Goal: Information Seeking & Learning: Learn about a topic

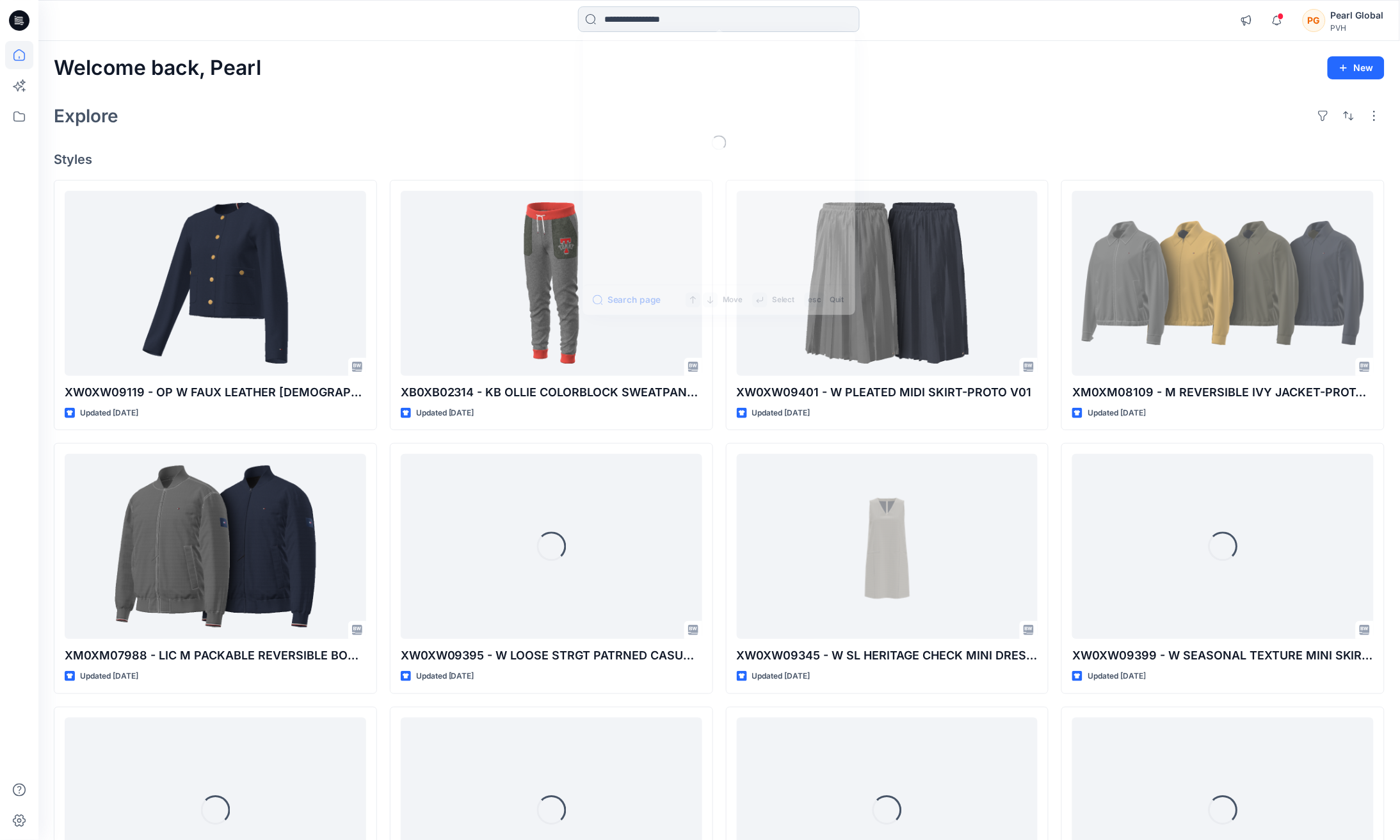
click at [755, 14] on input at bounding box center [719, 20] width 282 height 26
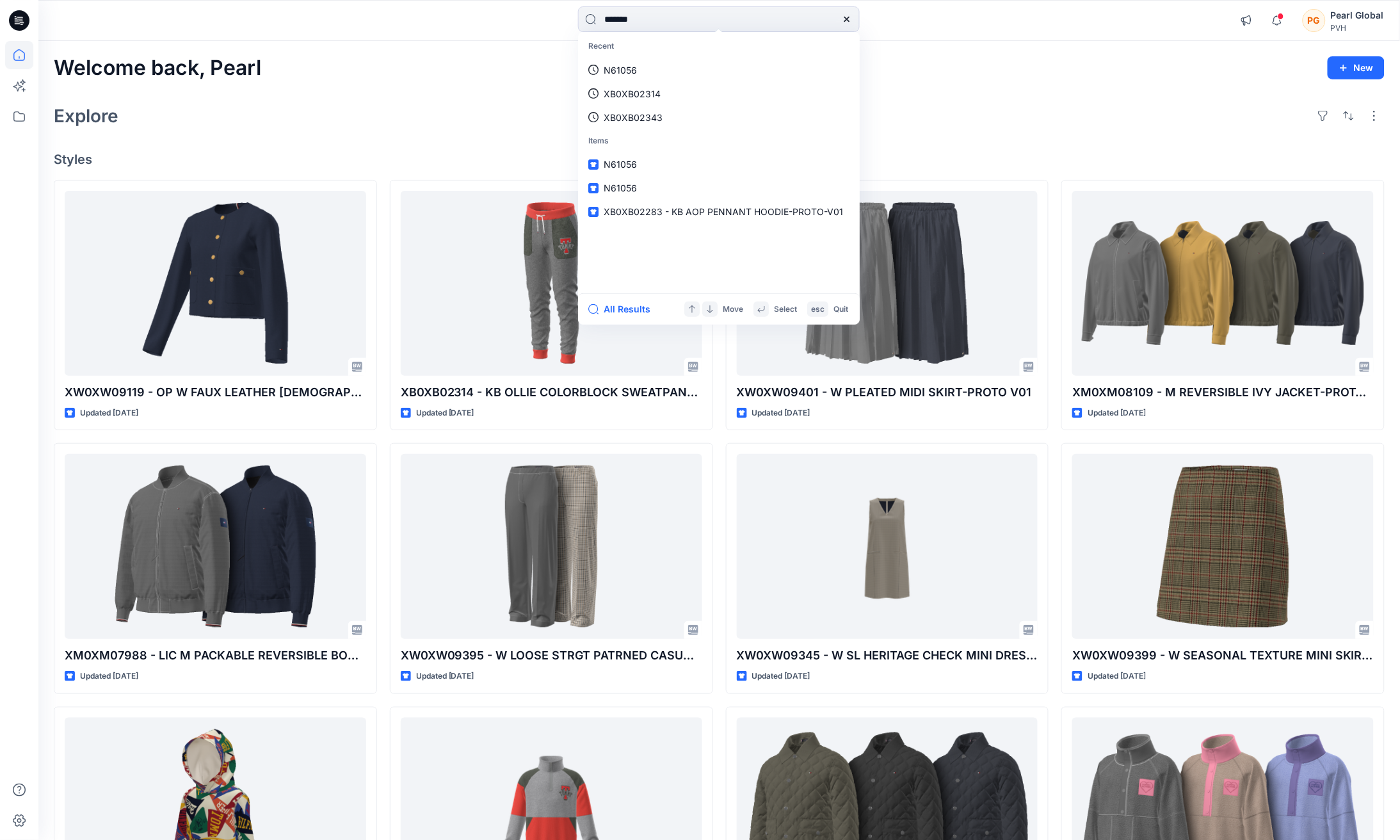
type input "*******"
click at [679, 71] on link "4RG500G" at bounding box center [718, 69] width 276 height 23
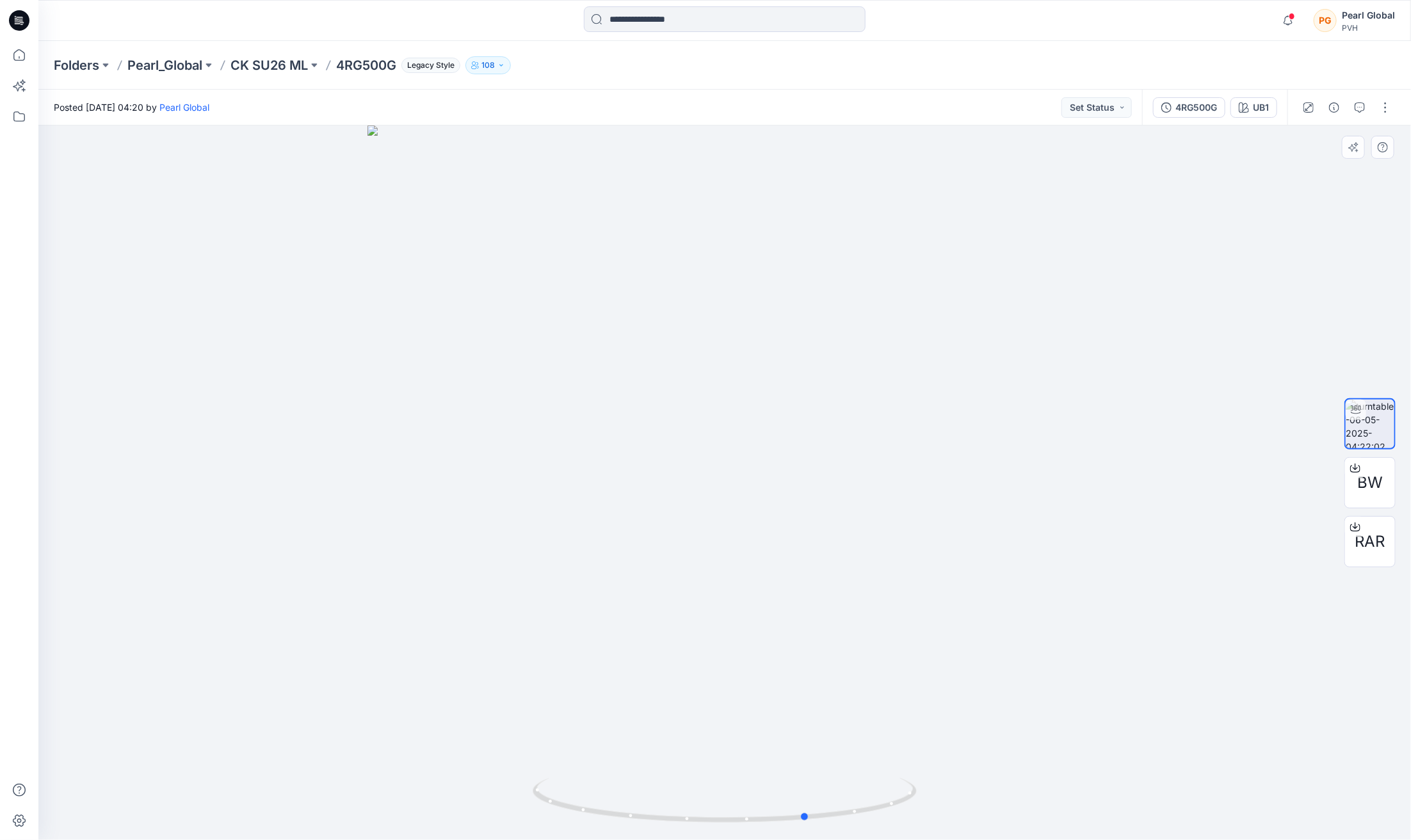
drag, startPoint x: 728, startPoint y: 823, endPoint x: 721, endPoint y: 746, distance: 77.3
click at [721, 752] on div at bounding box center [724, 482] width 1373 height 714
click at [16, 23] on icon at bounding box center [19, 20] width 20 height 20
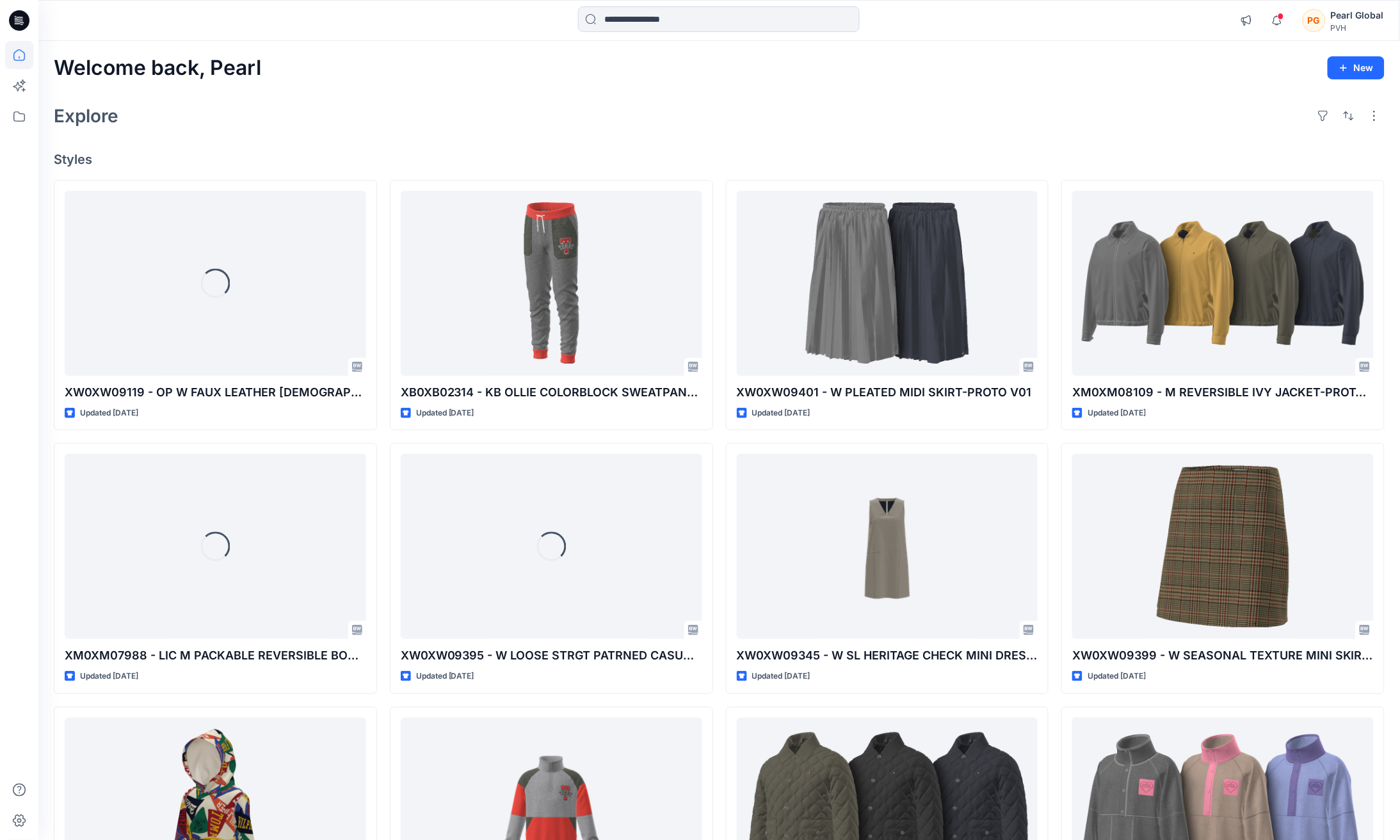
click at [20, 366] on div at bounding box center [19, 440] width 28 height 799
click at [610, 103] on div "Explore" at bounding box center [719, 115] width 1331 height 31
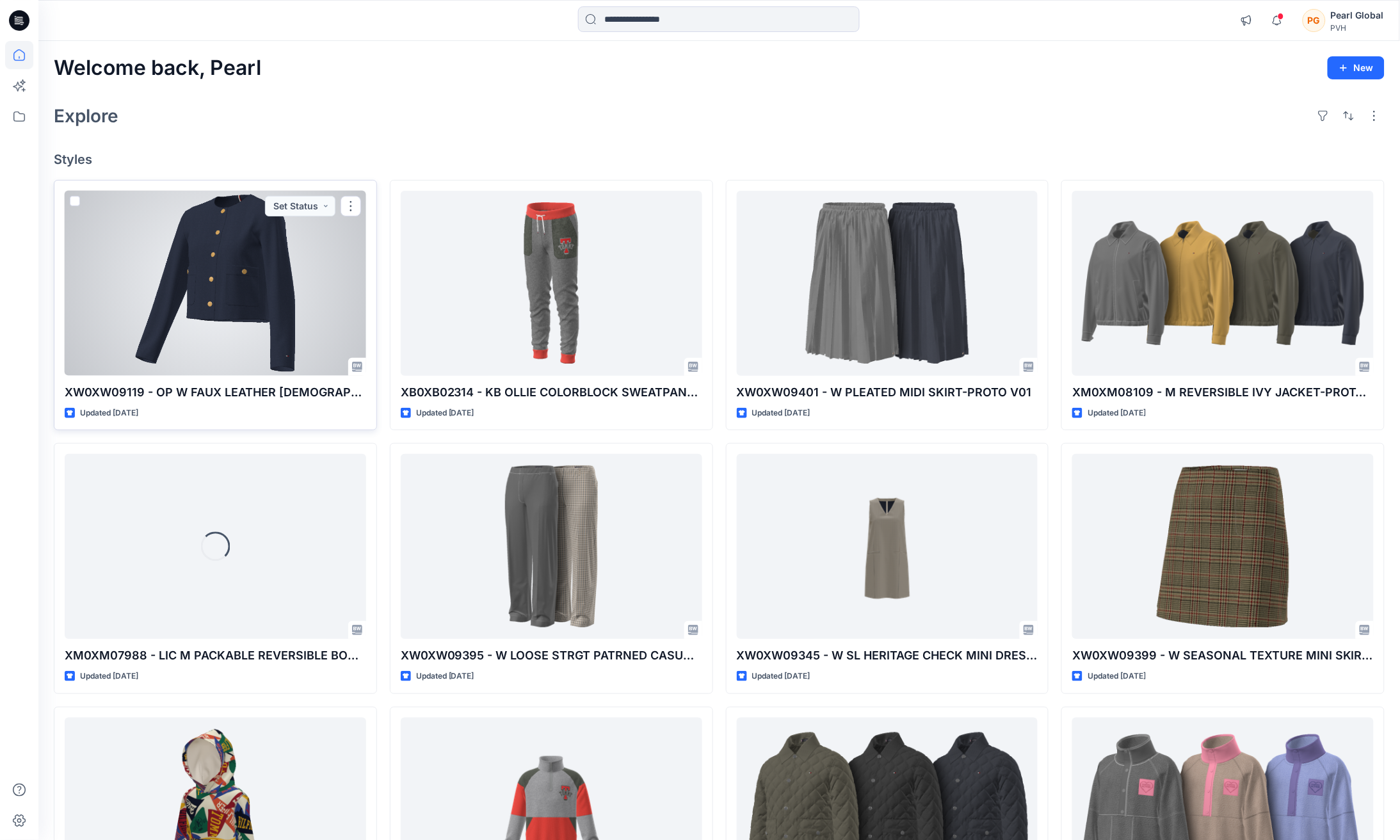
click at [242, 278] on div at bounding box center [215, 283] width 301 height 185
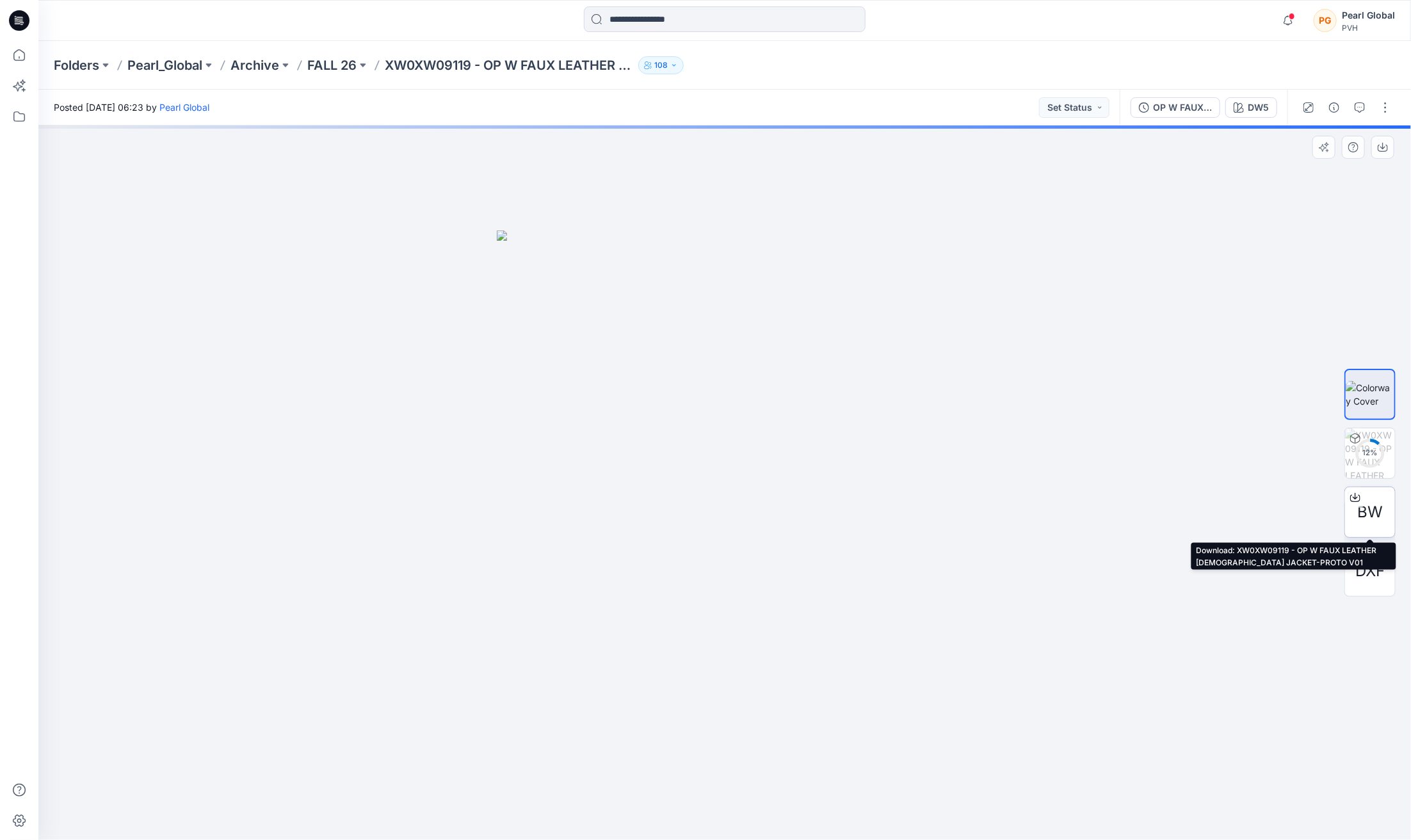
click at [1354, 496] on icon at bounding box center [1355, 498] width 11 height 11
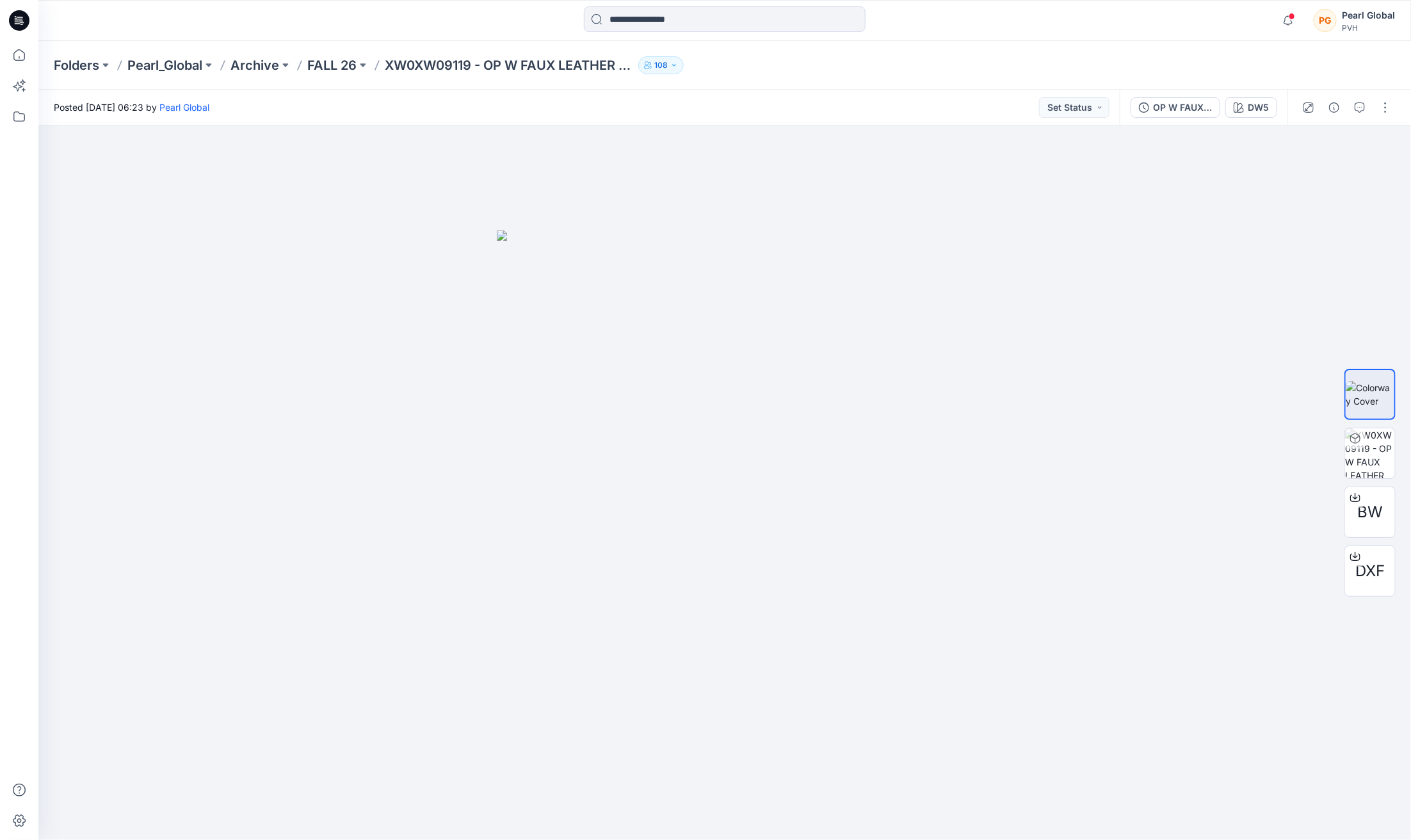
click at [15, 394] on div at bounding box center [19, 440] width 28 height 799
click at [16, 20] on icon at bounding box center [17, 20] width 4 height 1
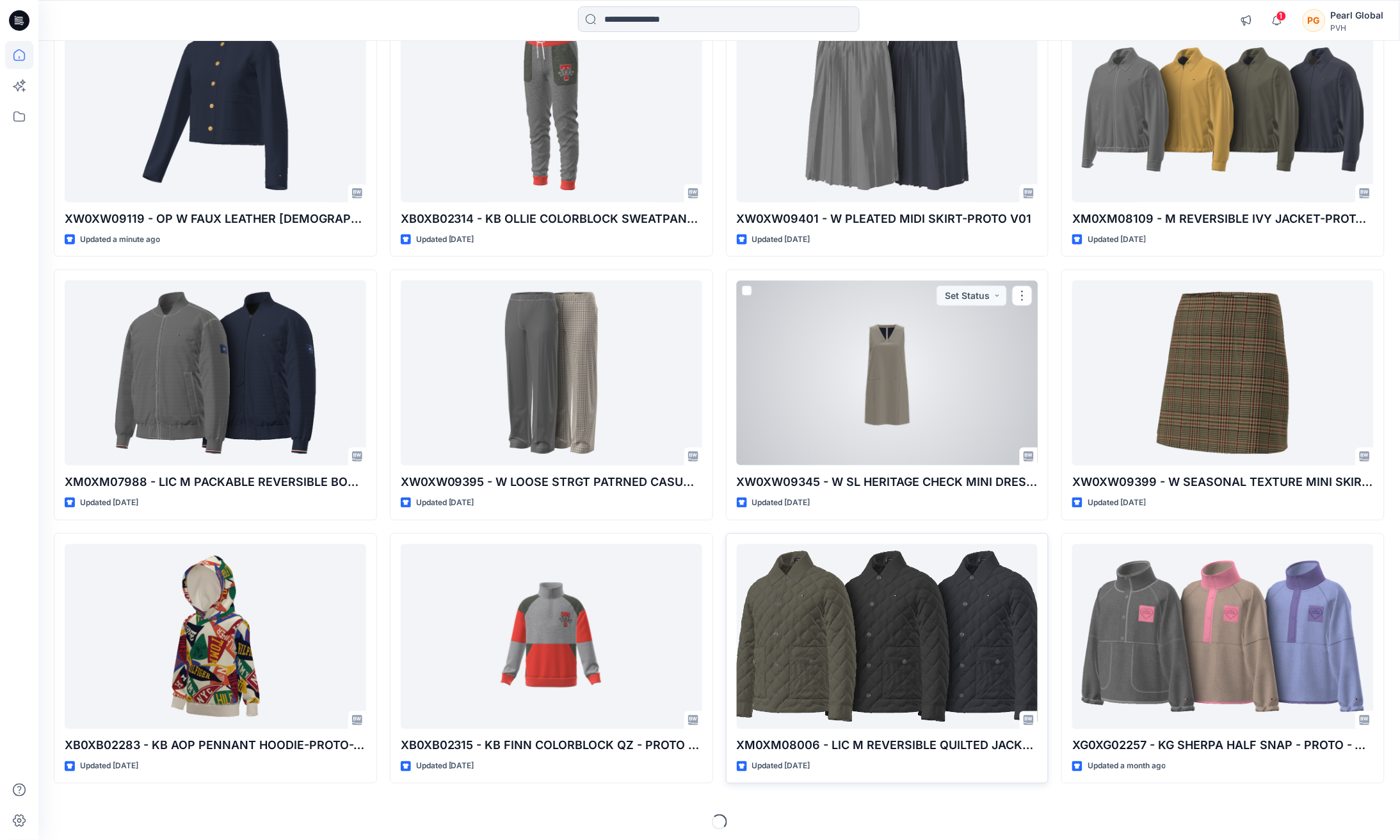
scroll to position [179, 0]
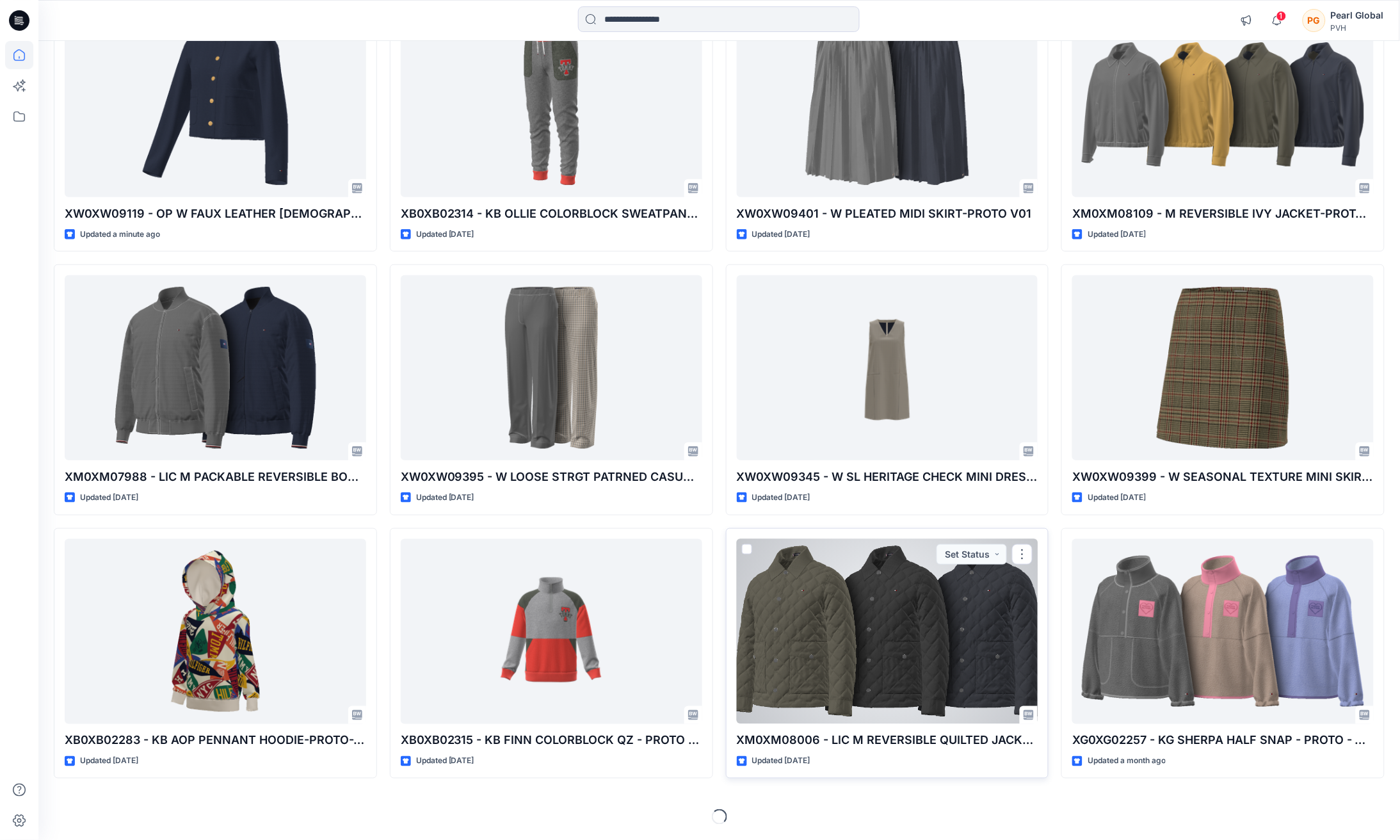
click at [848, 583] on div at bounding box center [887, 632] width 301 height 185
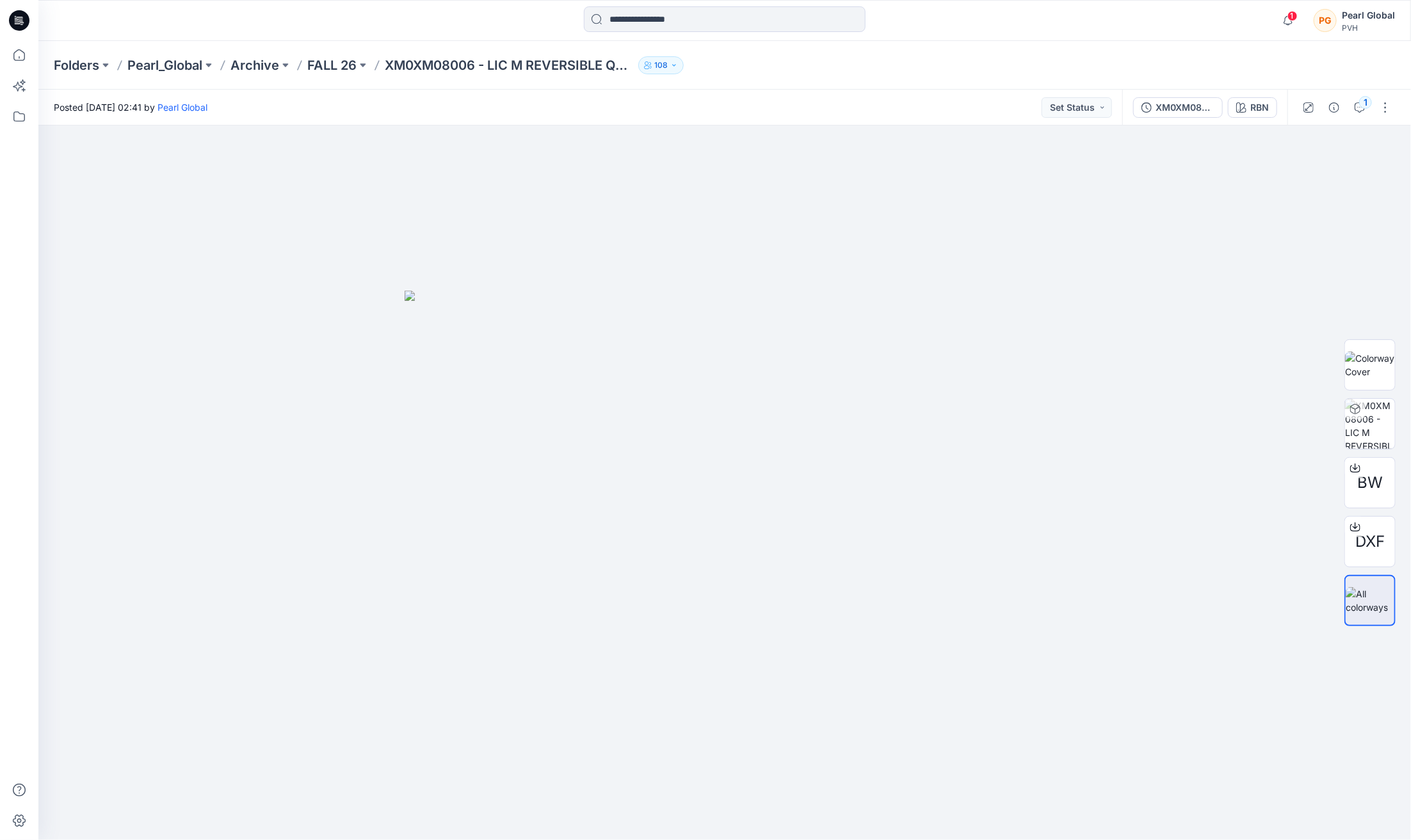
click at [20, 16] on icon at bounding box center [19, 20] width 20 height 20
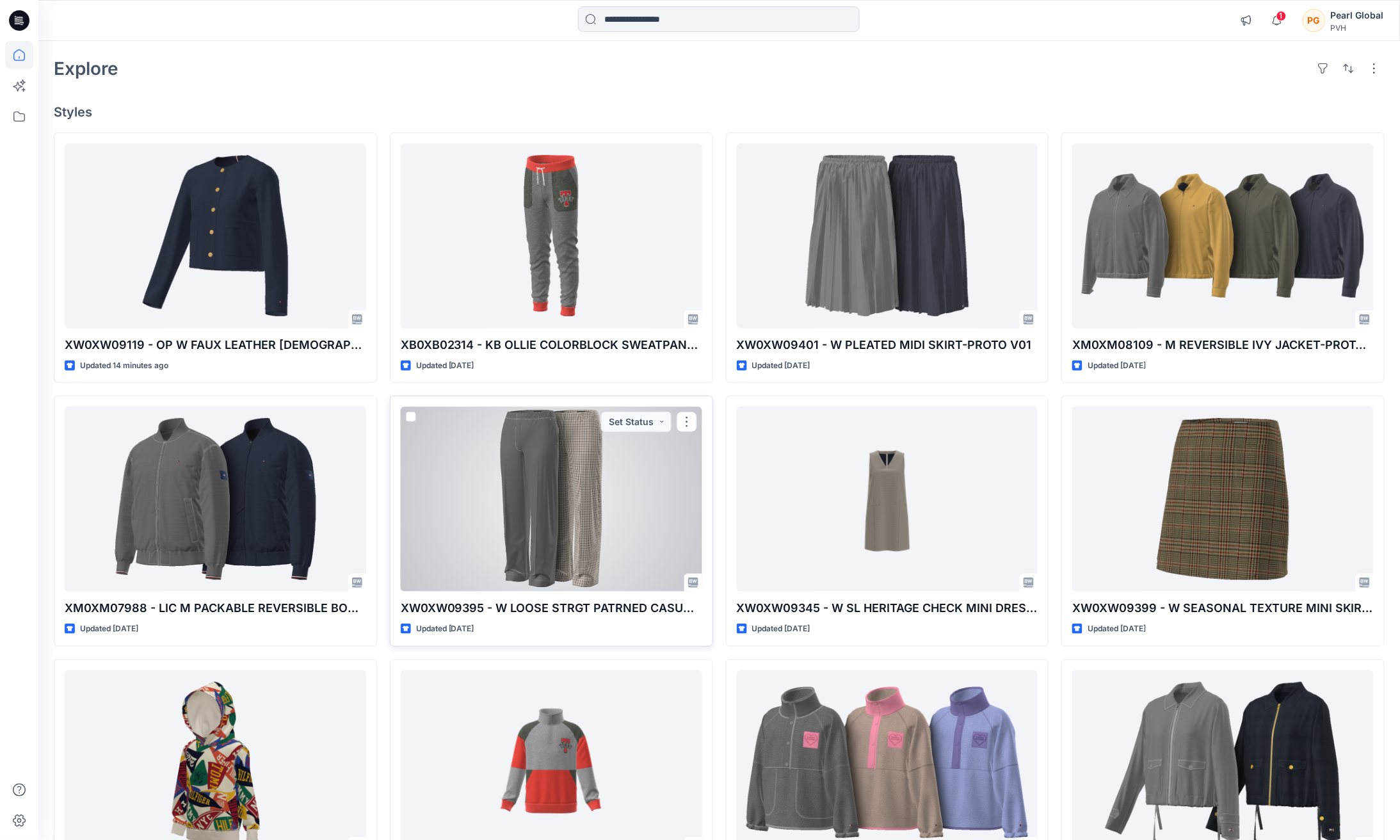
scroll to position [179, 0]
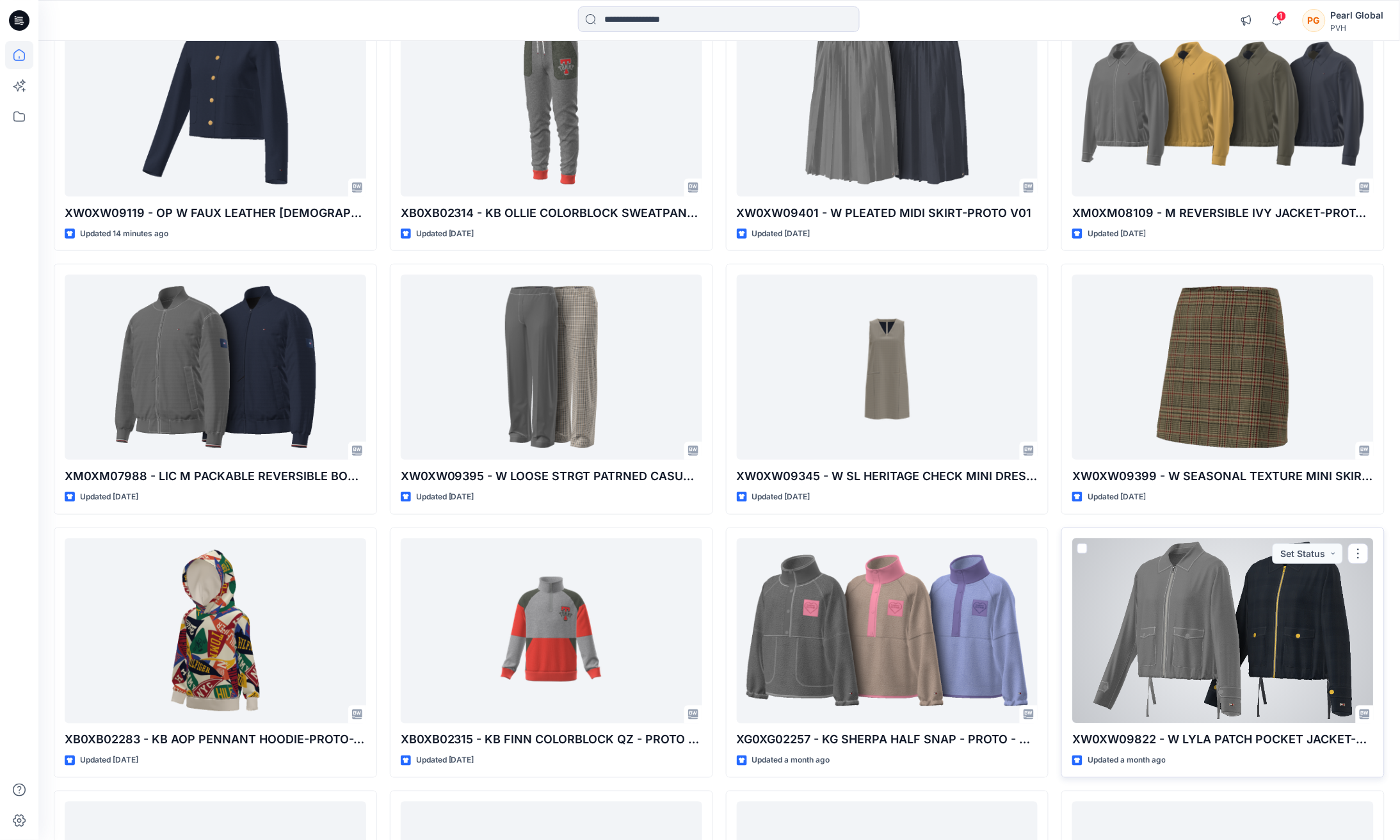
click at [1229, 601] on div at bounding box center [1222, 631] width 301 height 185
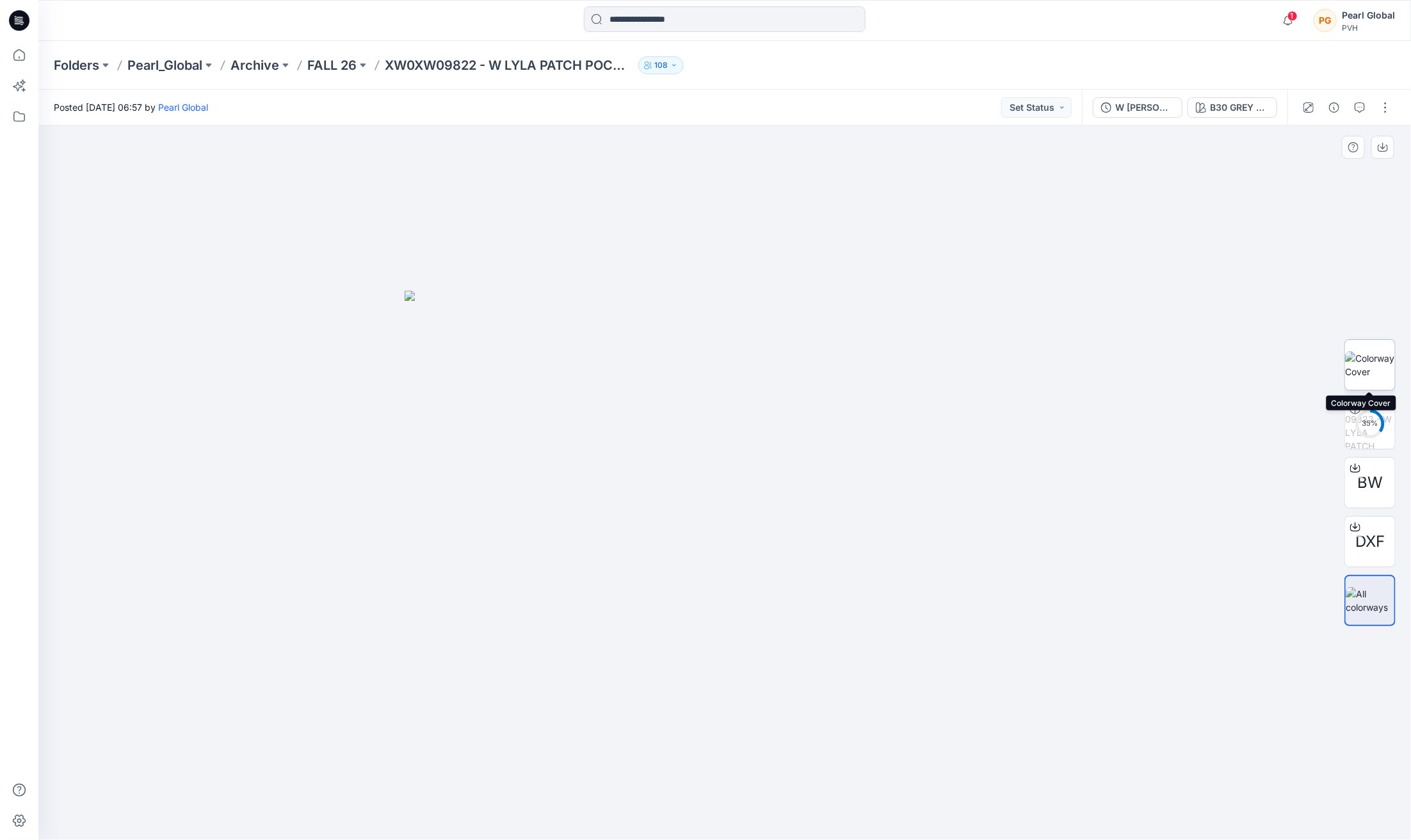
click at [1376, 366] on img at bounding box center [1370, 365] width 50 height 27
click at [1212, 103] on div "B30 GREY HEARTHER" at bounding box center [1239, 107] width 59 height 14
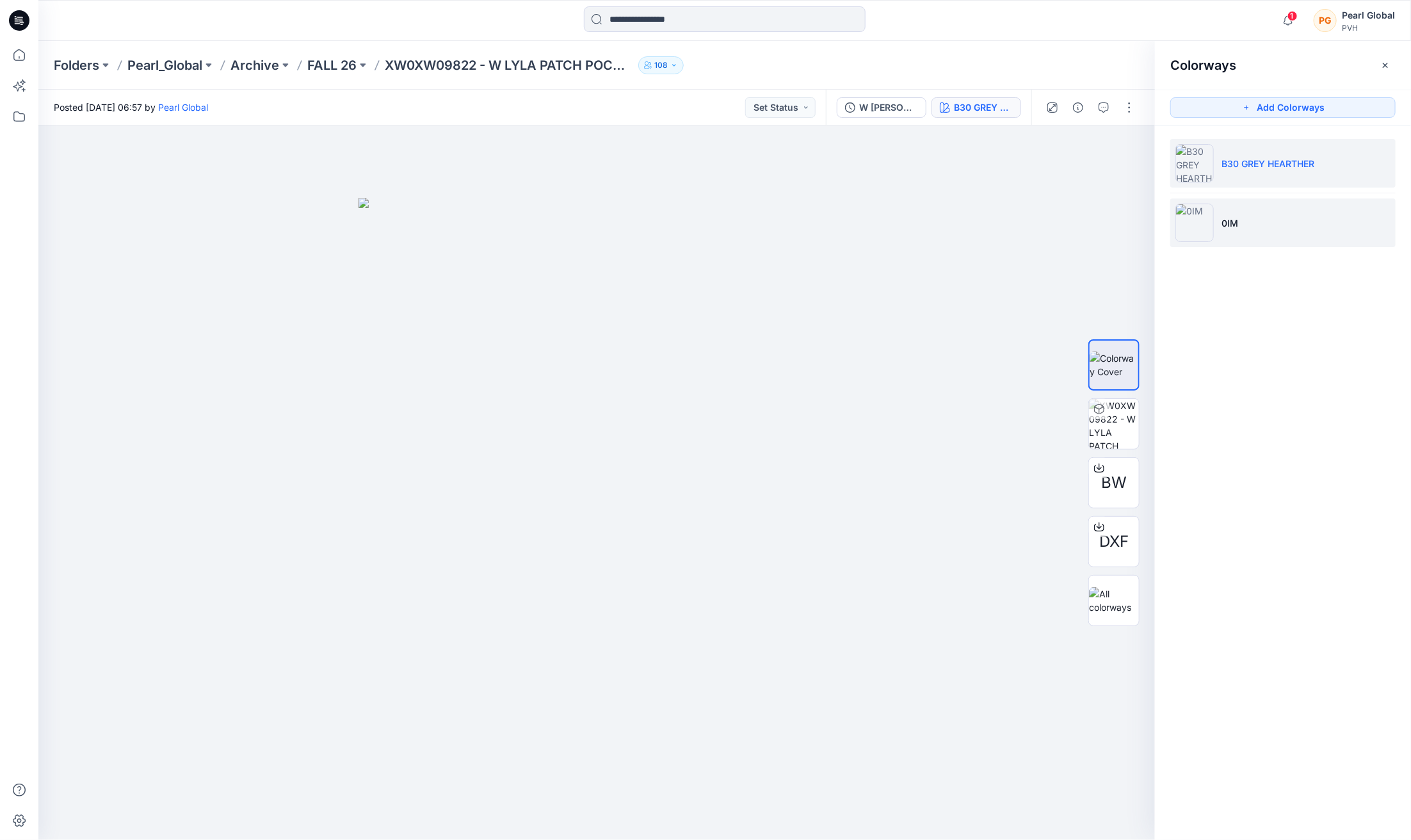
click at [1214, 227] on li "0IM" at bounding box center [1282, 223] width 225 height 49
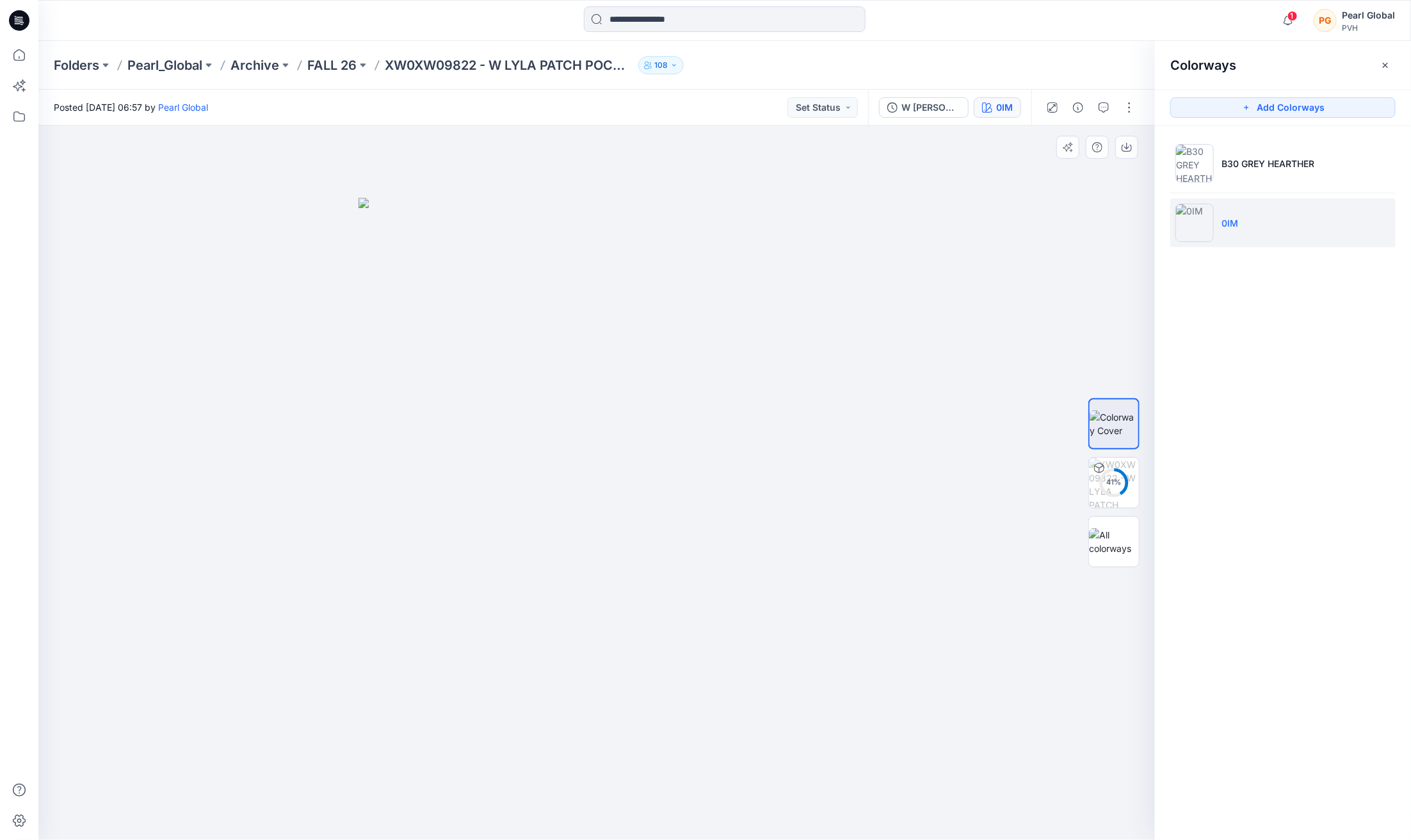
drag, startPoint x: 920, startPoint y: 530, endPoint x: 814, endPoint y: 516, distance: 106.9
click at [814, 516] on div at bounding box center [596, 482] width 1117 height 714
drag, startPoint x: 973, startPoint y: 324, endPoint x: 980, endPoint y: 352, distance: 28.9
click at [973, 324] on div at bounding box center [596, 482] width 1117 height 714
drag, startPoint x: 772, startPoint y: 608, endPoint x: 731, endPoint y: 513, distance: 103.5
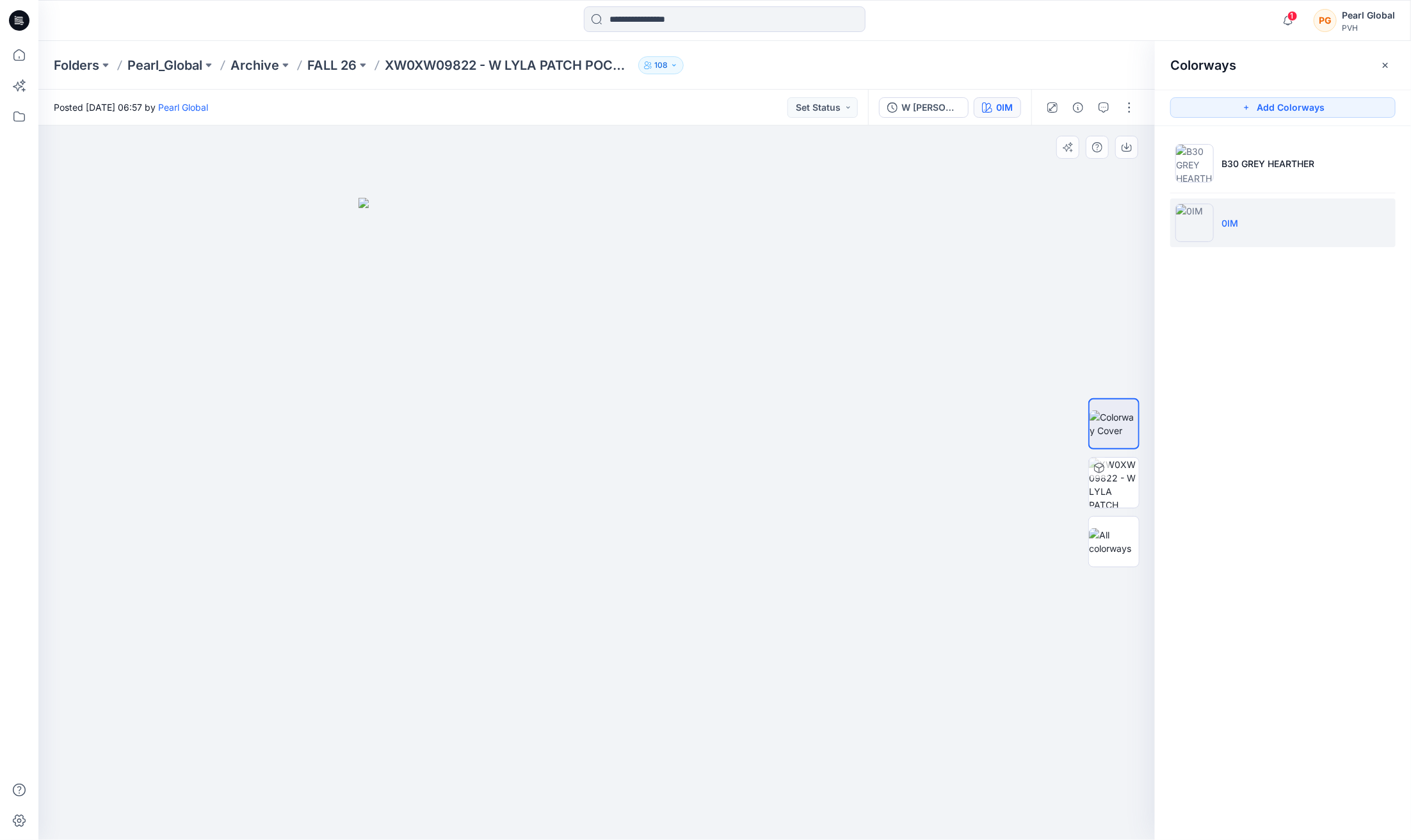
click at [487, 595] on img at bounding box center [596, 519] width 477 height 643
click at [1116, 473] on img at bounding box center [1114, 482] width 50 height 50
click at [17, 22] on icon at bounding box center [17, 21] width 5 height 1
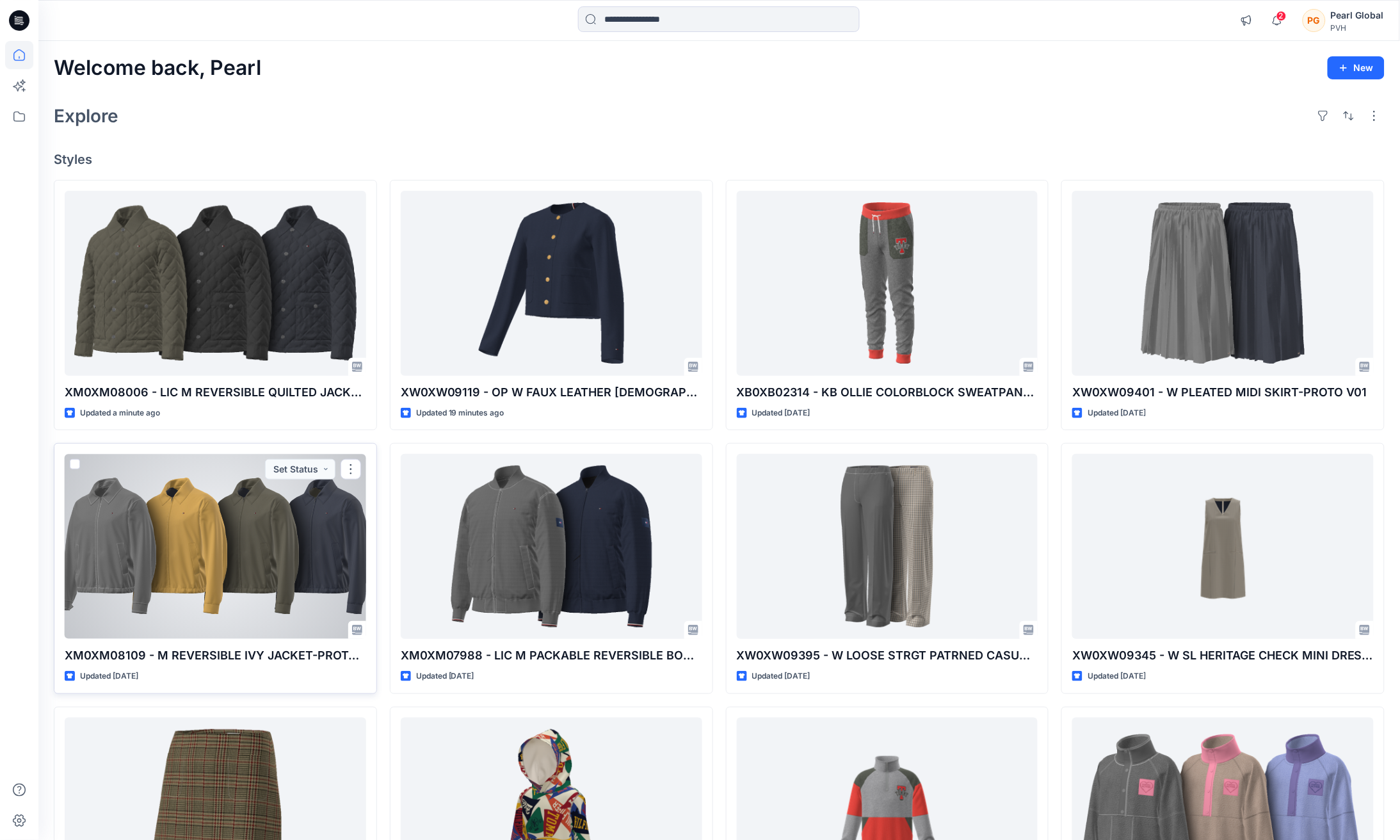
click at [237, 576] on div at bounding box center [215, 546] width 301 height 185
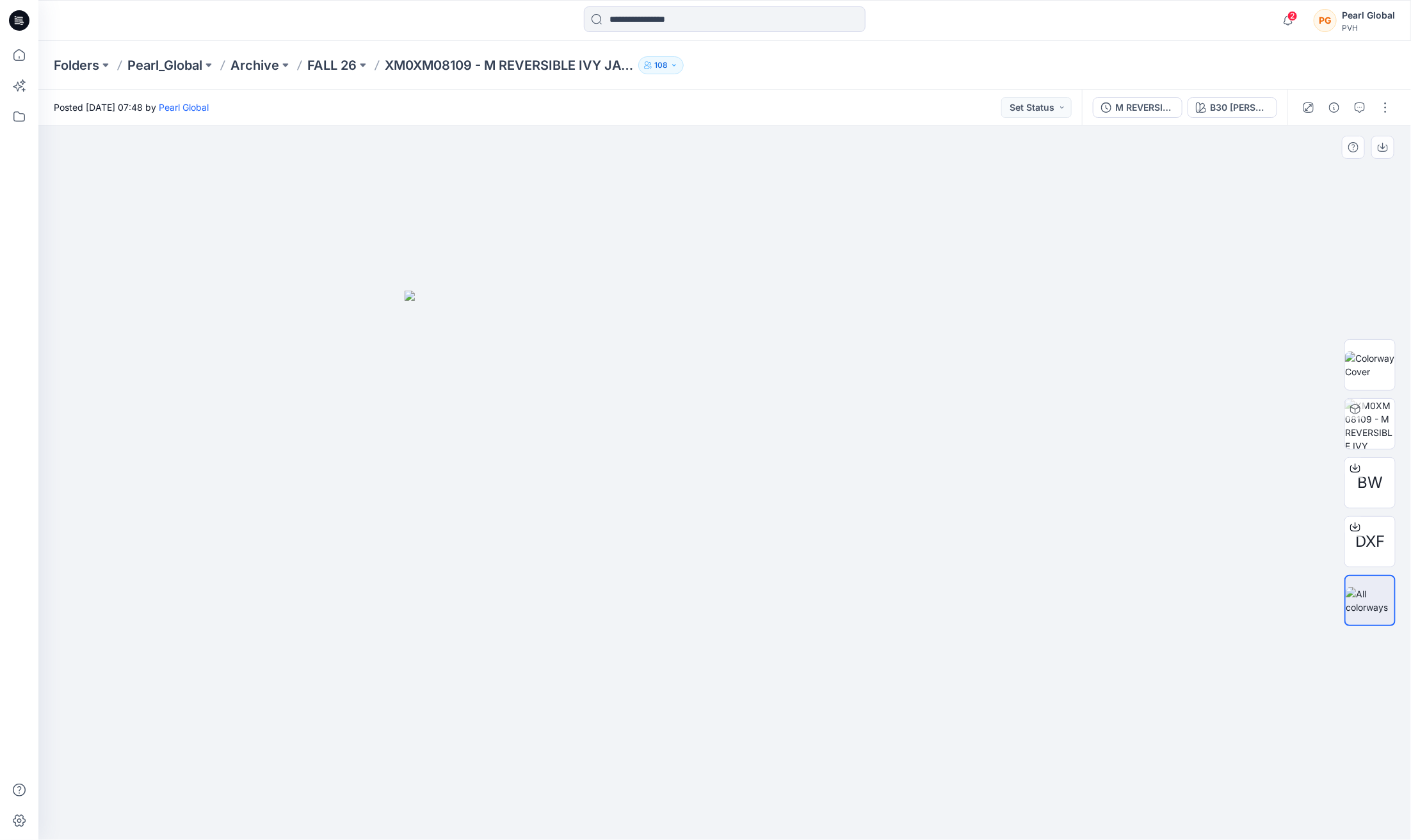
drag, startPoint x: 1074, startPoint y: 381, endPoint x: 1067, endPoint y: 381, distance: 7.0
click at [1074, 381] on div at bounding box center [724, 482] width 1373 height 714
click at [20, 23] on icon at bounding box center [19, 20] width 20 height 20
